Goal: Book appointment/travel/reservation

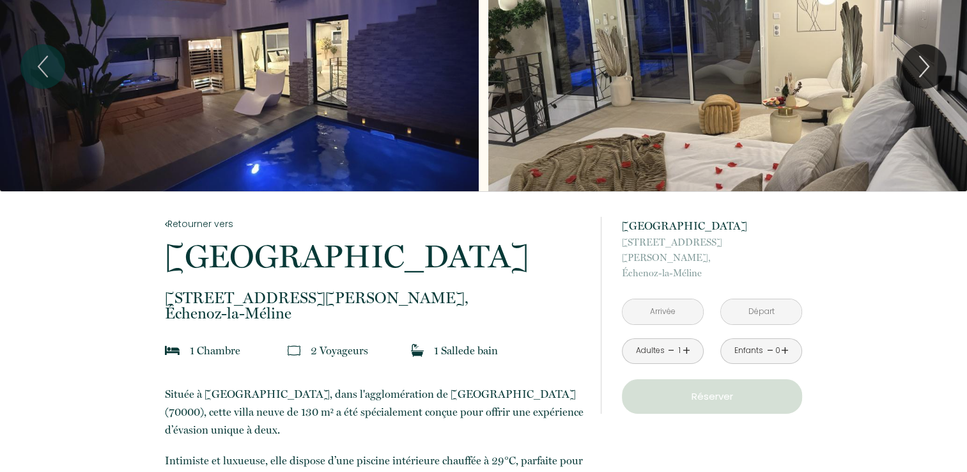
scroll to position [128, 0]
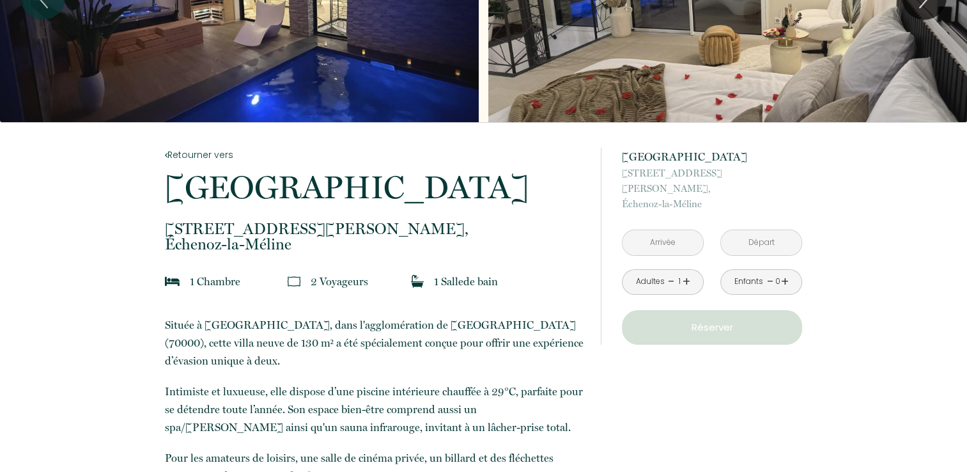
click at [680, 230] on input "text" at bounding box center [663, 242] width 81 height 25
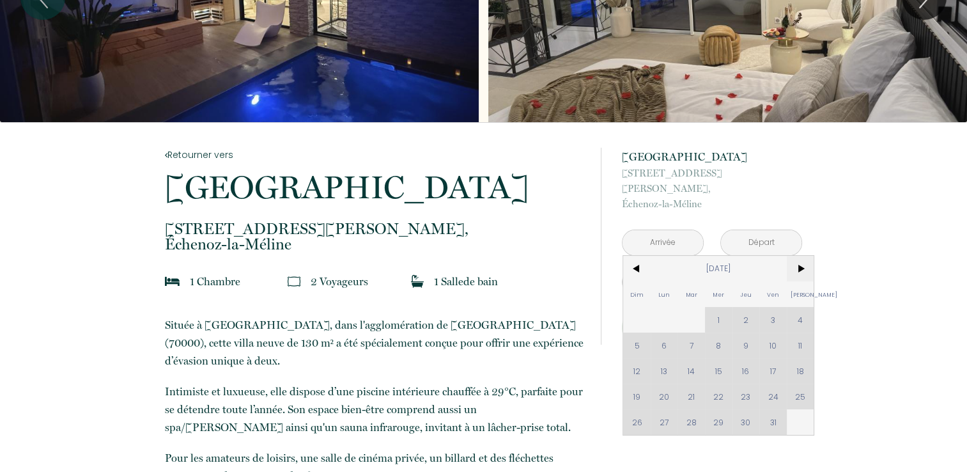
click at [795, 258] on span ">" at bounding box center [800, 269] width 27 height 26
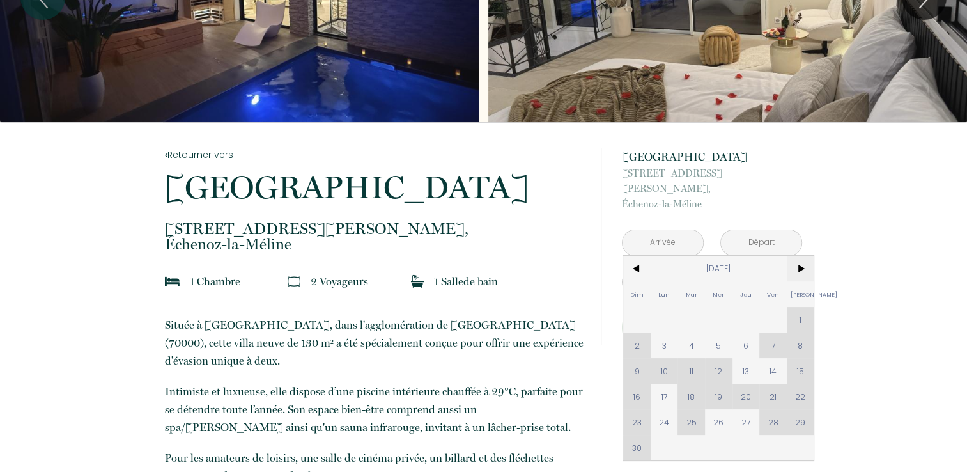
click at [795, 258] on span ">" at bounding box center [800, 269] width 27 height 26
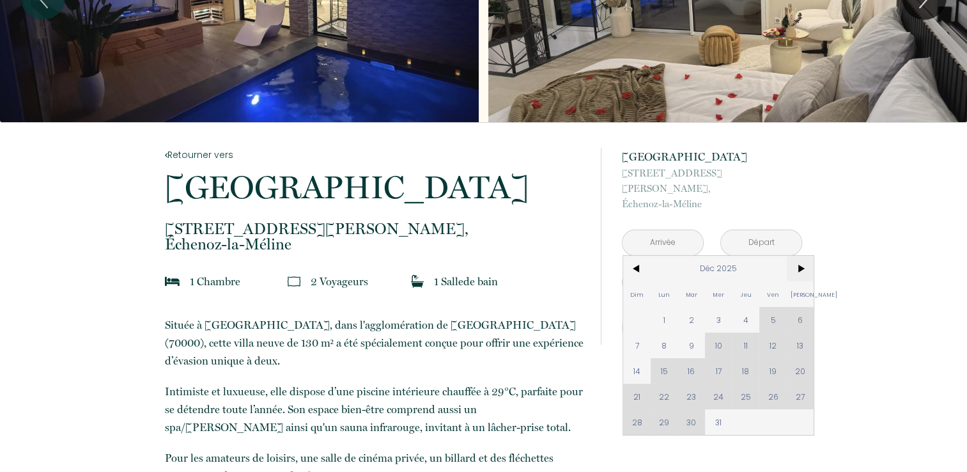
click at [795, 258] on span ">" at bounding box center [800, 269] width 27 height 26
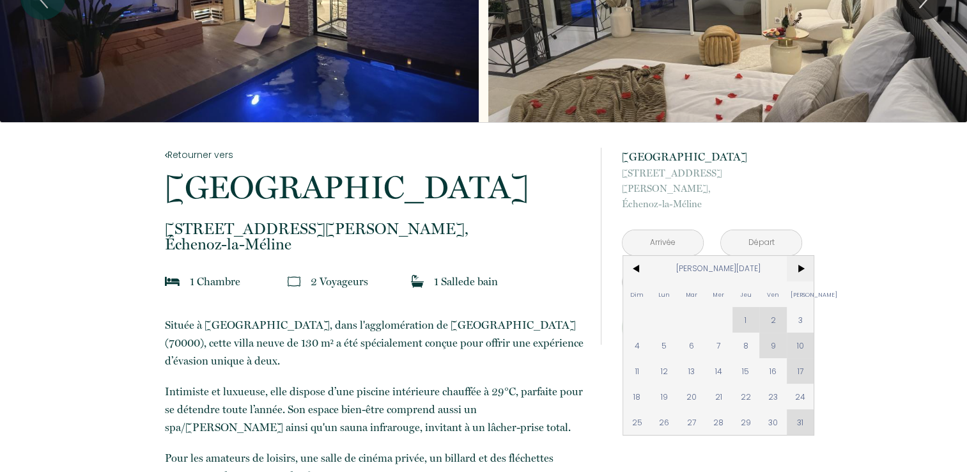
click at [795, 258] on span ">" at bounding box center [800, 269] width 27 height 26
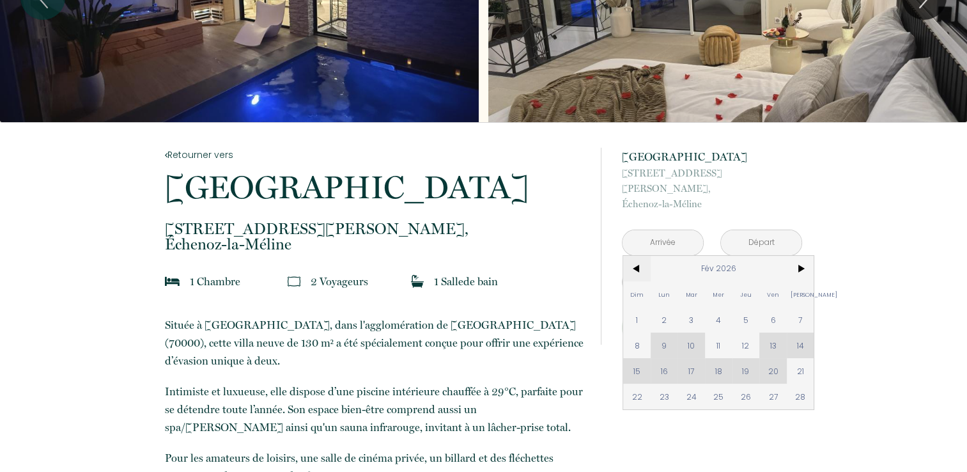
click at [638, 256] on span "<" at bounding box center [636, 269] width 27 height 26
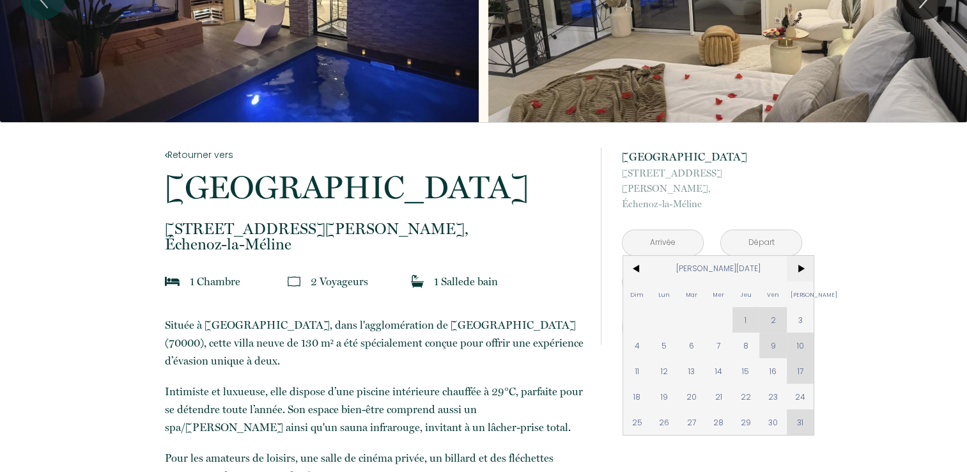
click at [796, 256] on span ">" at bounding box center [800, 269] width 27 height 26
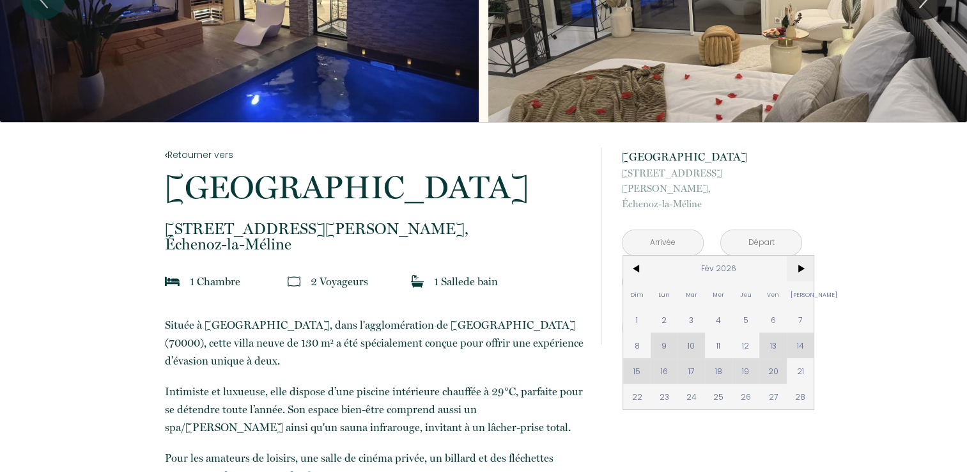
click at [796, 256] on span ">" at bounding box center [800, 269] width 27 height 26
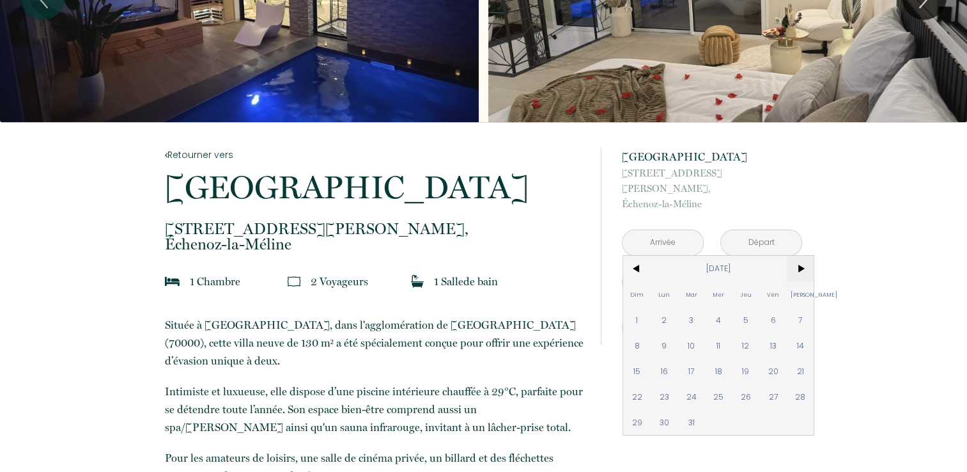
click at [796, 256] on span ">" at bounding box center [800, 269] width 27 height 26
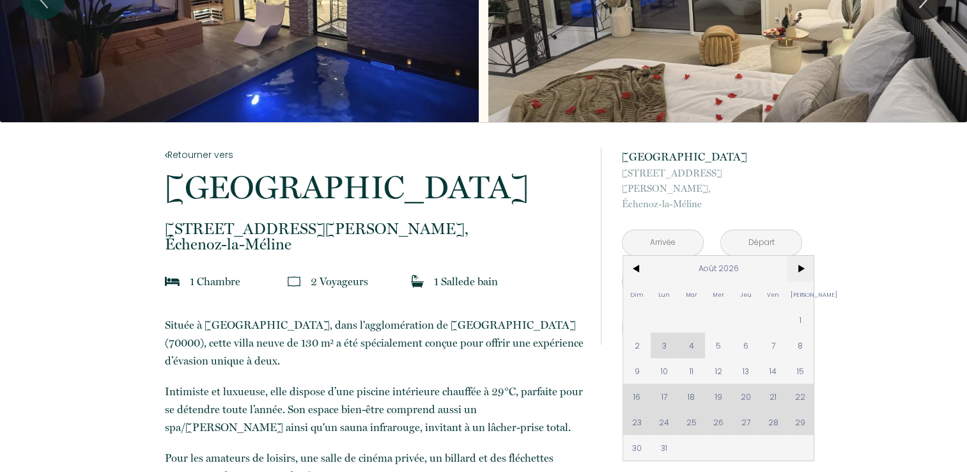
click at [796, 256] on span ">" at bounding box center [800, 269] width 27 height 26
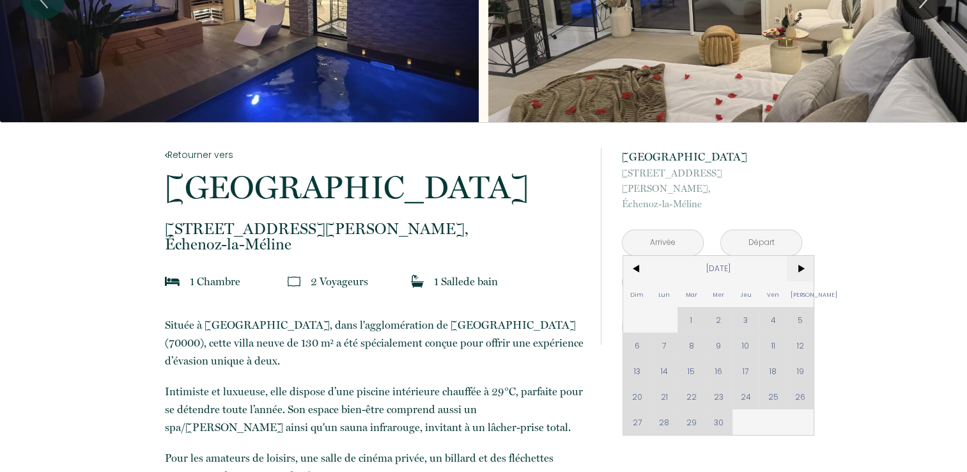
click at [796, 256] on span ">" at bounding box center [800, 269] width 27 height 26
click at [775, 352] on div "Dim Lun Mar Mer Jeu Ven Sam 1 2 3 4 5 6 7 8 9 10 11 12 13 14 15 16 17 18 19 20 …" at bounding box center [718, 345] width 190 height 179
click at [792, 256] on span ">" at bounding box center [800, 269] width 27 height 26
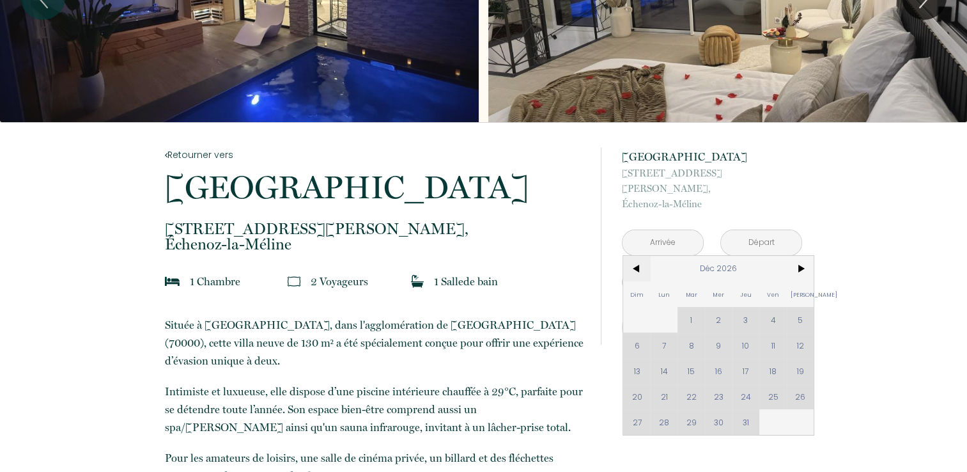
click at [634, 256] on span "<" at bounding box center [636, 269] width 27 height 26
click at [792, 256] on span ">" at bounding box center [800, 269] width 27 height 26
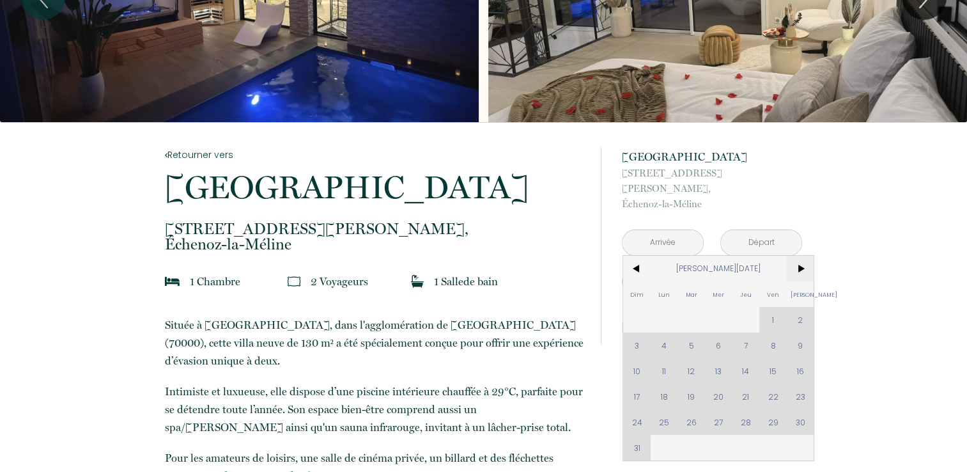
click at [792, 256] on span ">" at bounding box center [800, 269] width 27 height 26
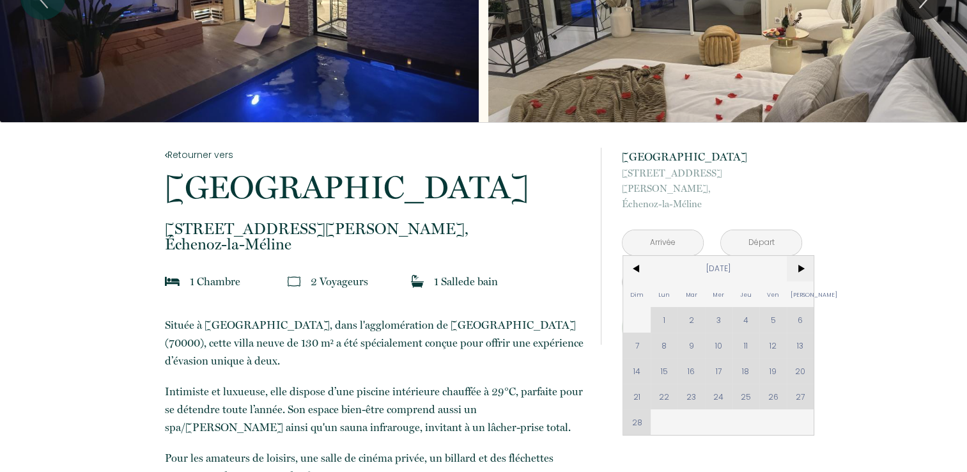
click at [792, 256] on span ">" at bounding box center [800, 269] width 27 height 26
click at [642, 256] on span "<" at bounding box center [636, 269] width 27 height 26
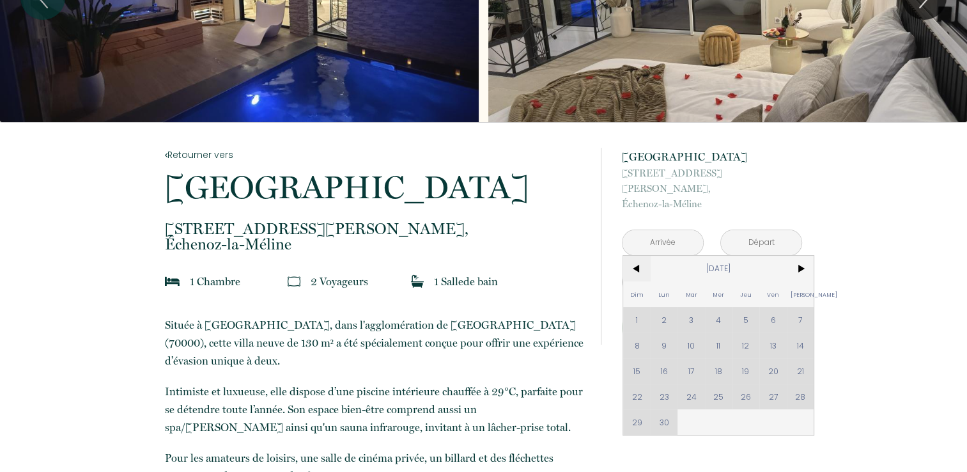
click at [642, 256] on span "<" at bounding box center [636, 269] width 27 height 26
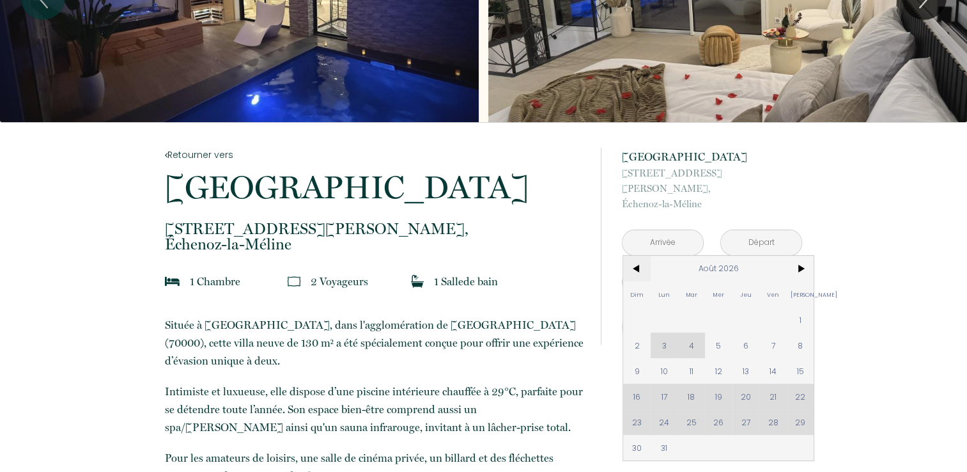
click at [642, 256] on span "<" at bounding box center [636, 269] width 27 height 26
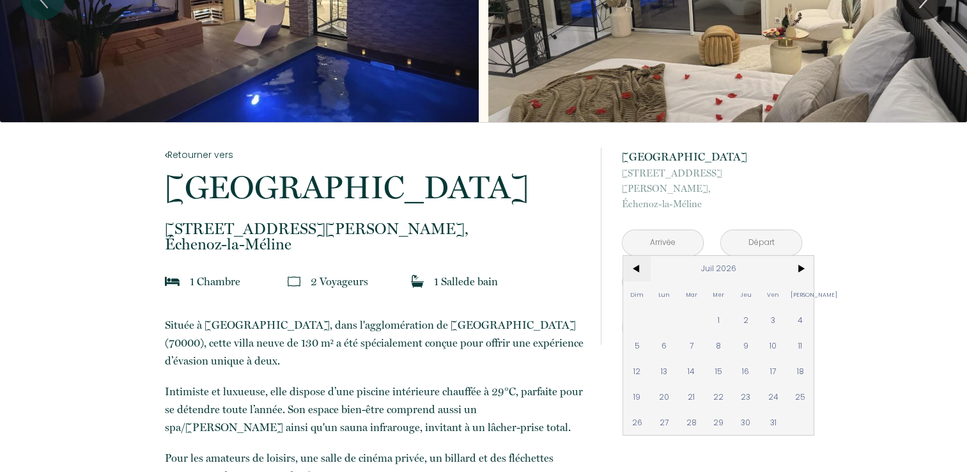
click at [642, 256] on span "<" at bounding box center [636, 269] width 27 height 26
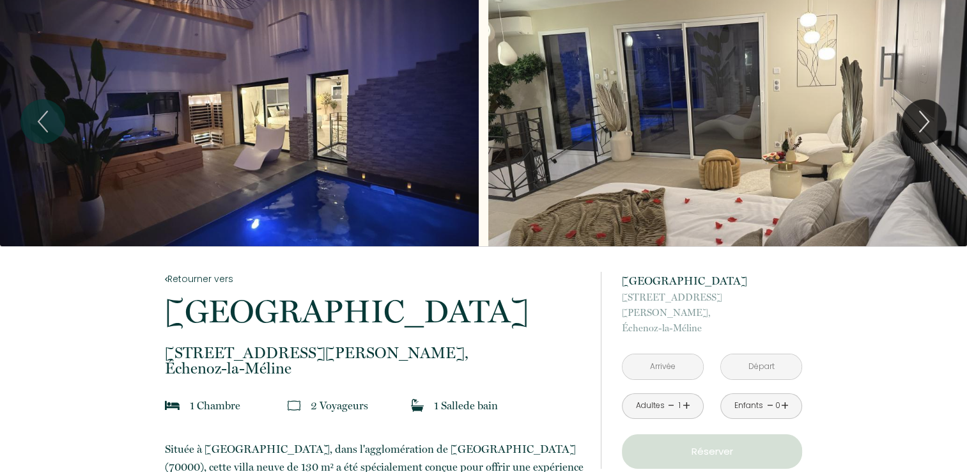
scroll to position [0, 0]
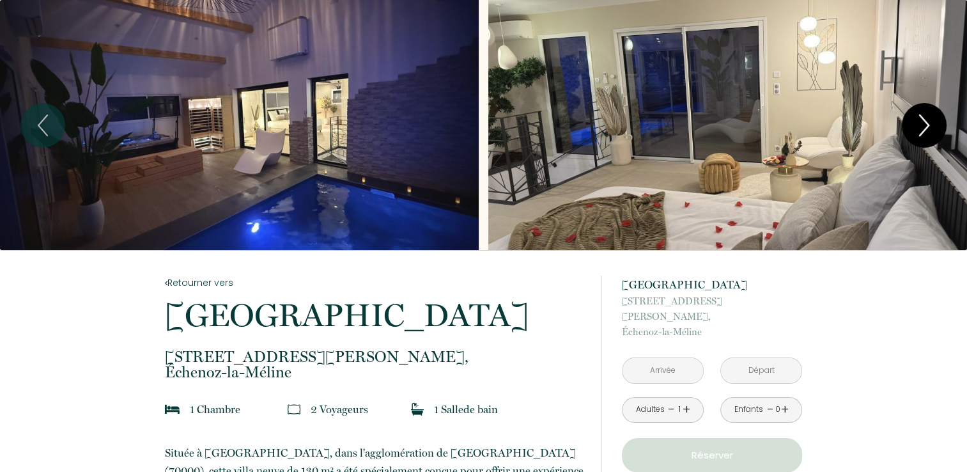
click at [923, 136] on icon "Next" at bounding box center [924, 125] width 27 height 38
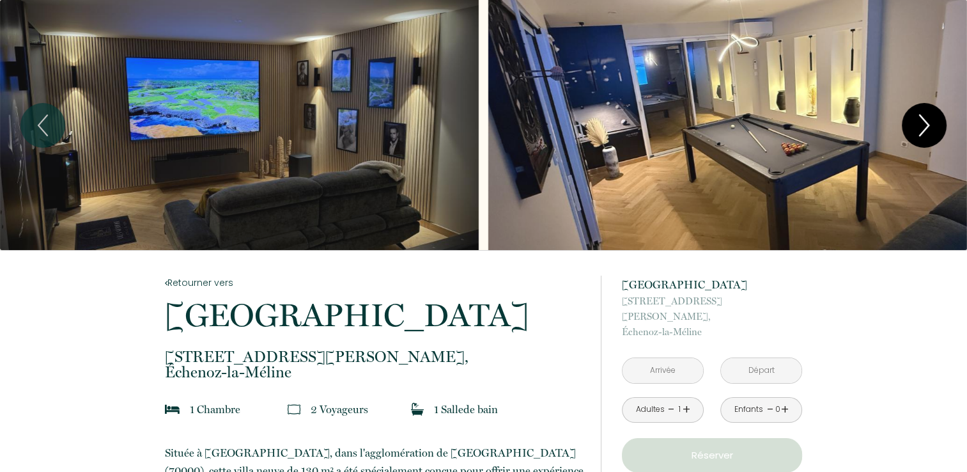
click at [923, 136] on icon "Next" at bounding box center [924, 125] width 27 height 38
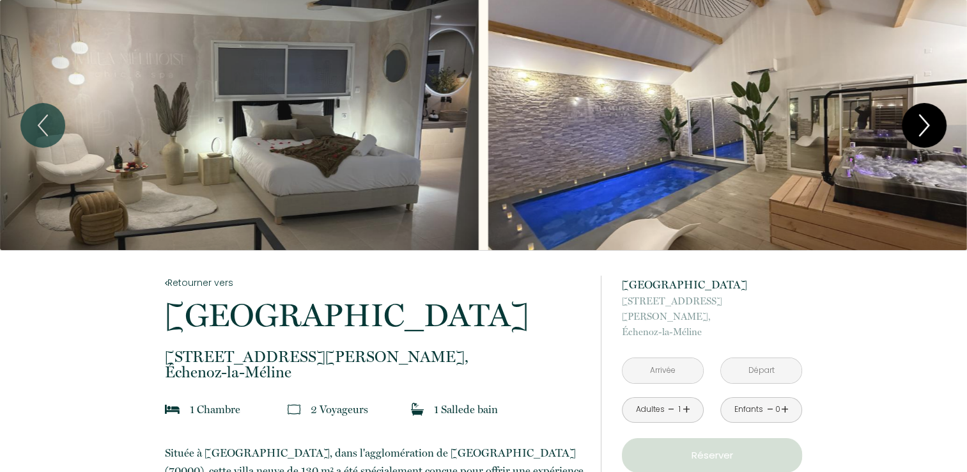
click at [923, 136] on icon "Next" at bounding box center [924, 125] width 27 height 38
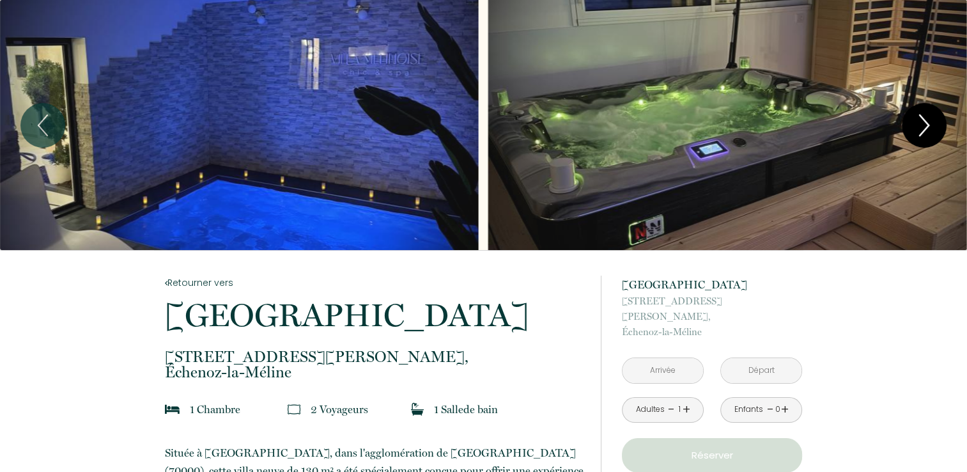
click at [923, 136] on icon "Next" at bounding box center [924, 125] width 27 height 38
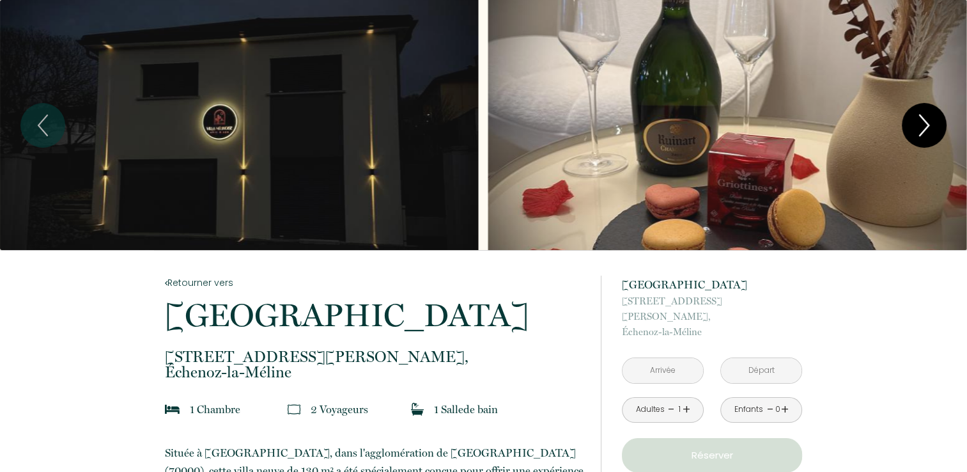
click at [923, 136] on icon "Next" at bounding box center [924, 125] width 27 height 38
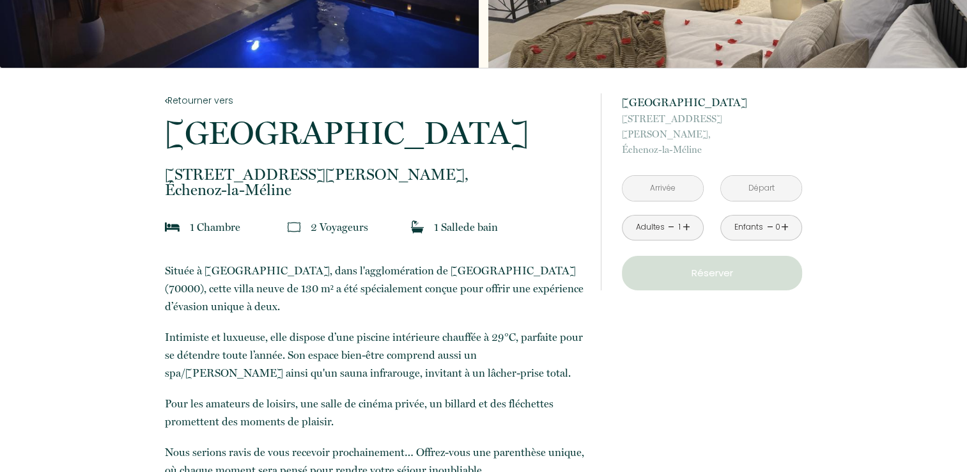
scroll to position [192, 0]
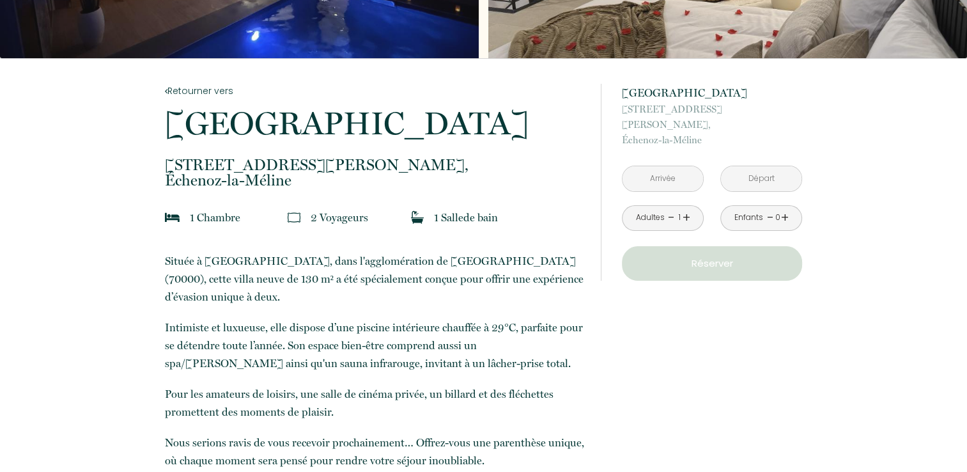
click at [693, 256] on p "Réserver" at bounding box center [711, 263] width 171 height 15
click at [670, 166] on input "text" at bounding box center [663, 178] width 81 height 25
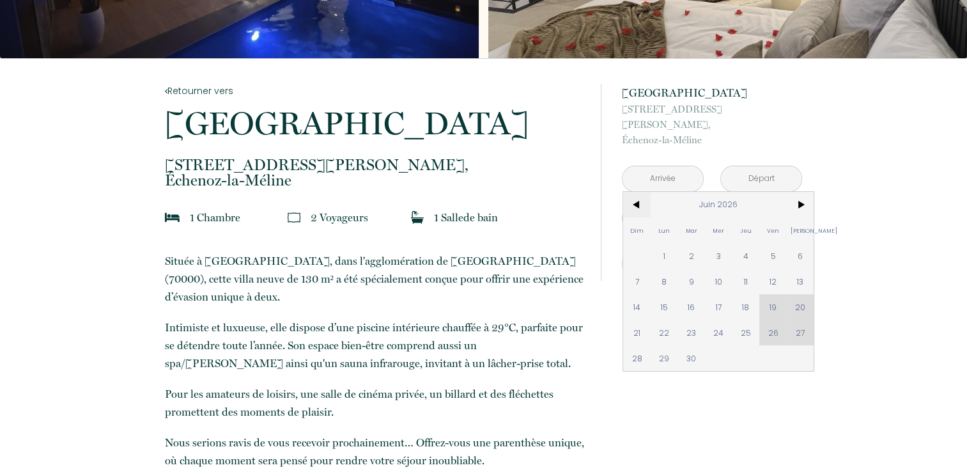
click at [634, 192] on span "<" at bounding box center [636, 205] width 27 height 26
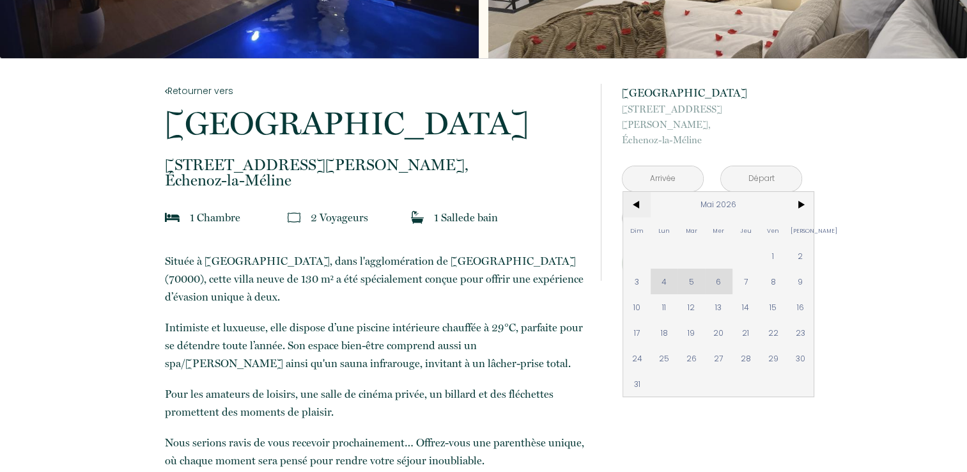
click at [634, 192] on span "<" at bounding box center [636, 205] width 27 height 26
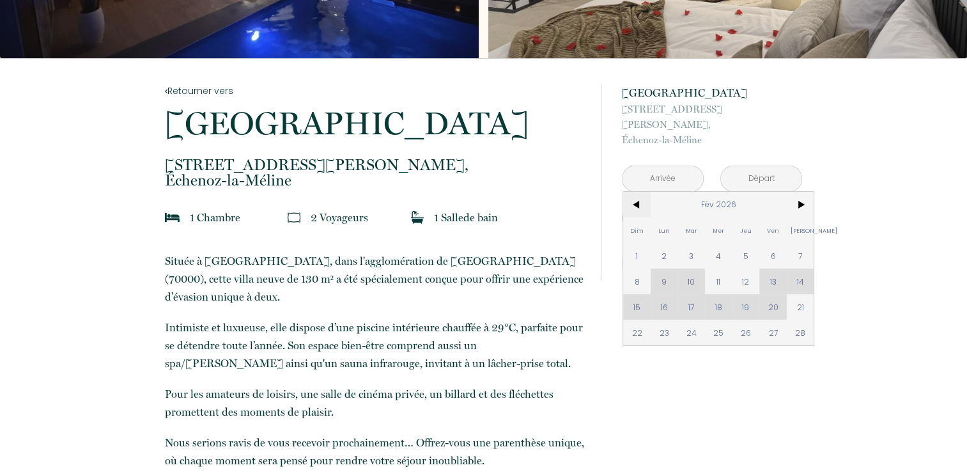
click at [634, 192] on span "<" at bounding box center [636, 205] width 27 height 26
